Goal: Information Seeking & Learning: Learn about a topic

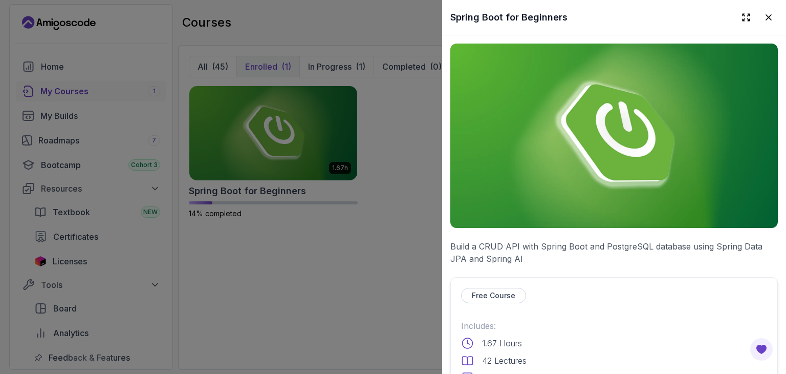
click at [488, 154] on img at bounding box center [614, 136] width 328 height 184
click at [527, 157] on img at bounding box center [614, 136] width 328 height 184
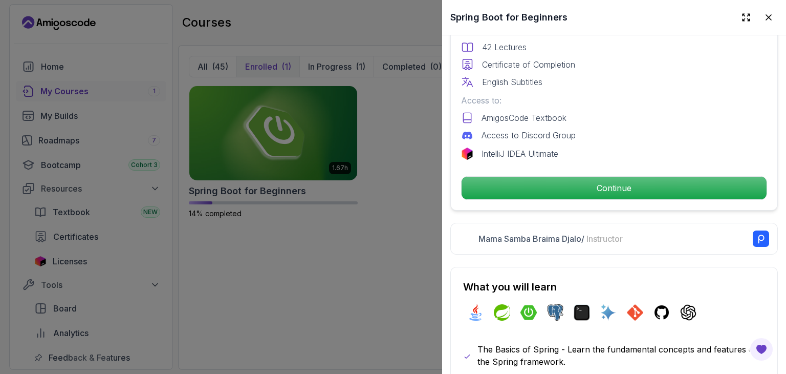
scroll to position [315, 0]
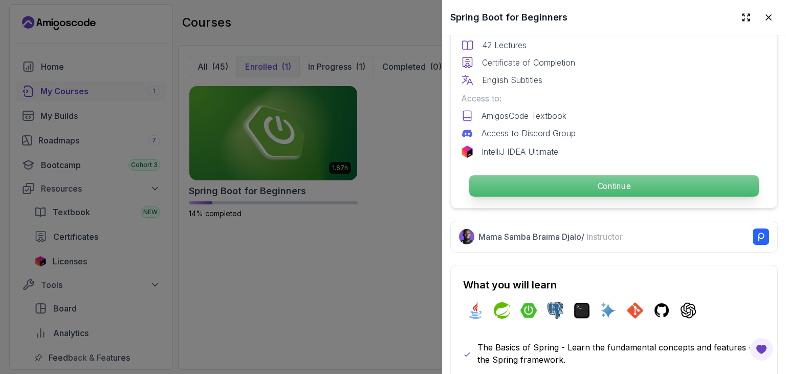
click at [531, 177] on p "Continue" at bounding box center [614, 185] width 290 height 21
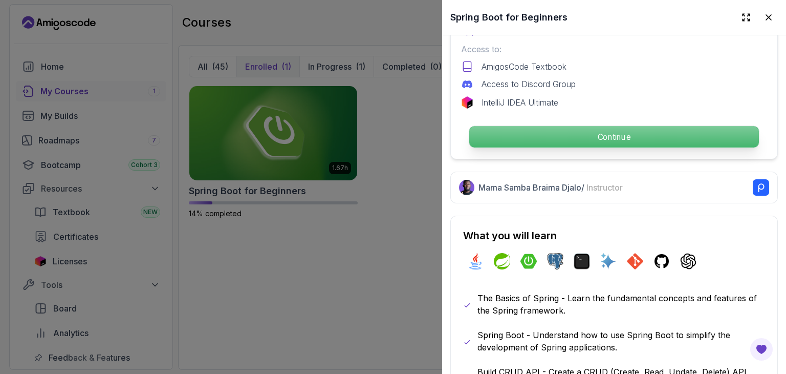
scroll to position [365, 0]
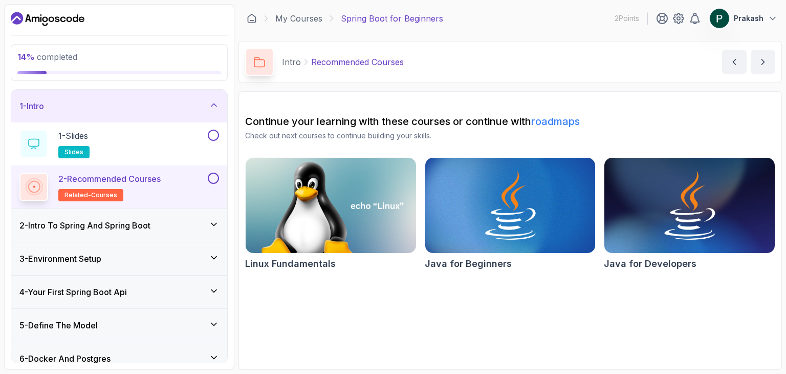
click at [148, 259] on div "3 - Environment Setup" at bounding box center [119, 258] width 200 height 12
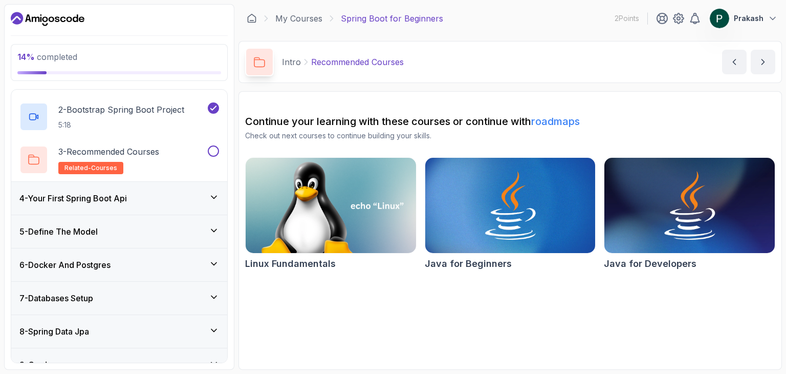
scroll to position [137, 0]
click at [176, 197] on div "4 - Your First Spring Boot Api" at bounding box center [119, 197] width 200 height 12
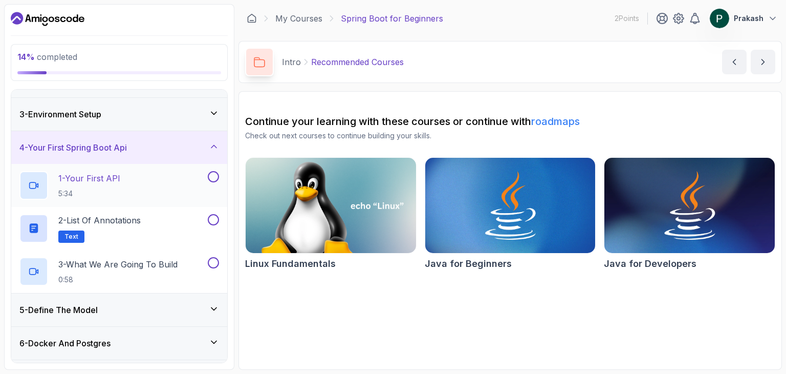
scroll to position [58, 0]
click at [147, 169] on div "1 - Your First API 5:34" at bounding box center [119, 185] width 216 height 43
click at [143, 171] on div "1 - Your First API 5:34" at bounding box center [112, 185] width 186 height 29
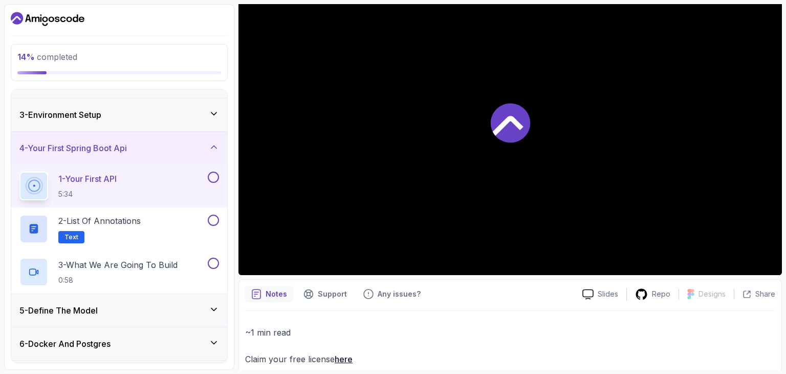
scroll to position [122, 0]
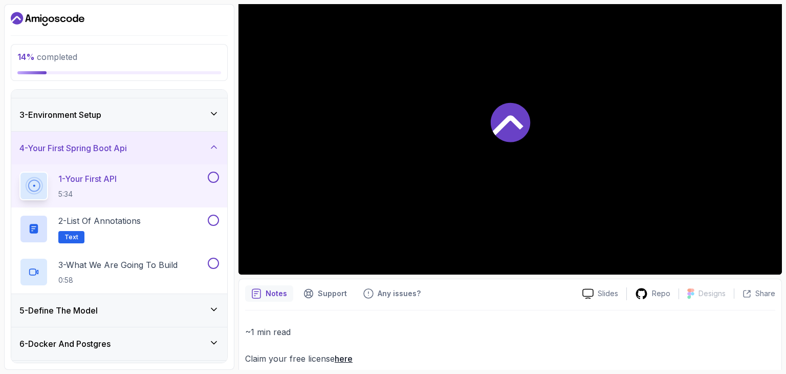
click at [489, 181] on div at bounding box center [511, 122] width 544 height 306
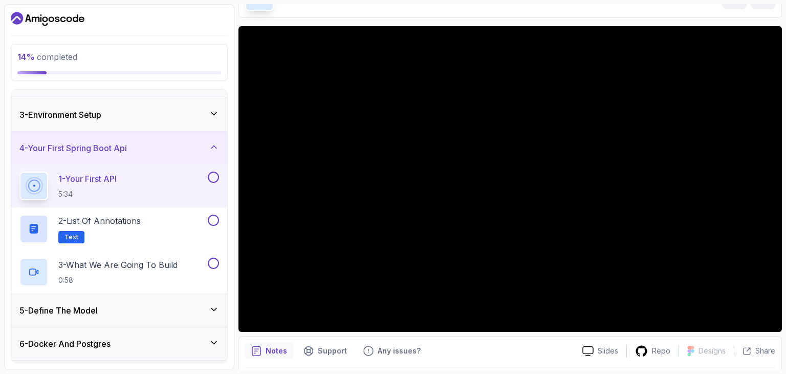
scroll to position [66, 0]
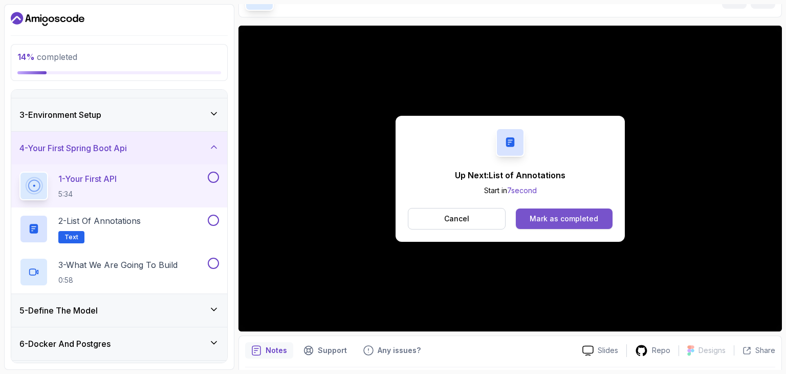
click at [541, 227] on button "Mark as completed" at bounding box center [564, 218] width 97 height 20
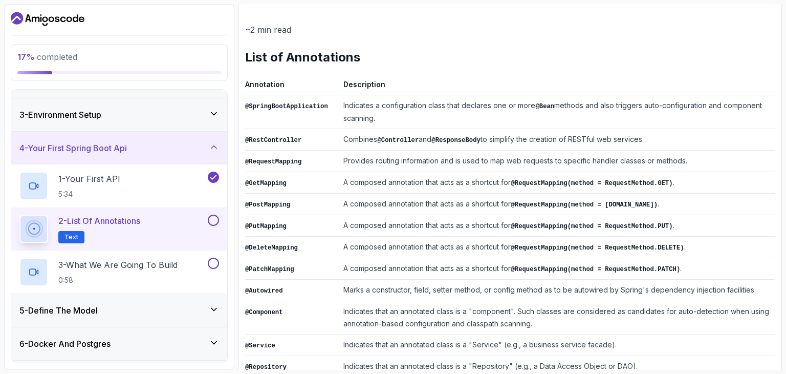
scroll to position [116, 0]
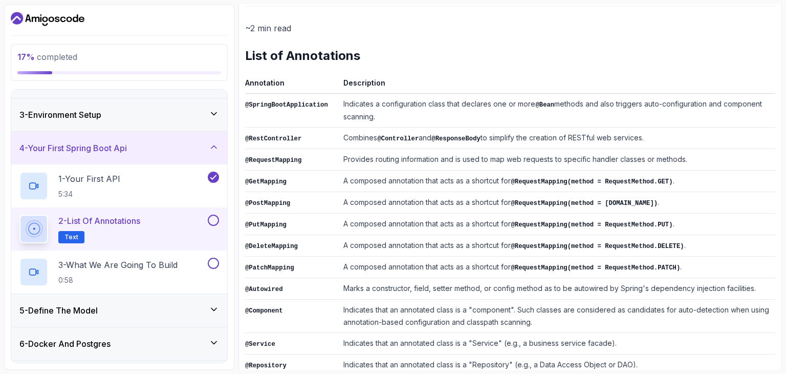
click at [17, 24] on icon "Dashboard" at bounding box center [17, 18] width 12 height 12
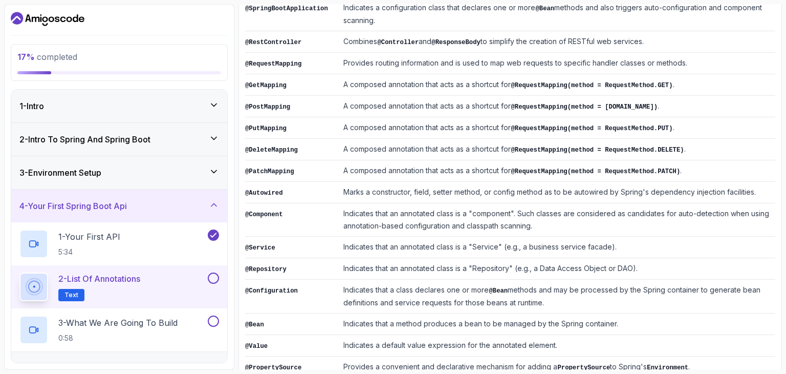
scroll to position [252, 0]
